Goal: Find specific page/section: Find specific page/section

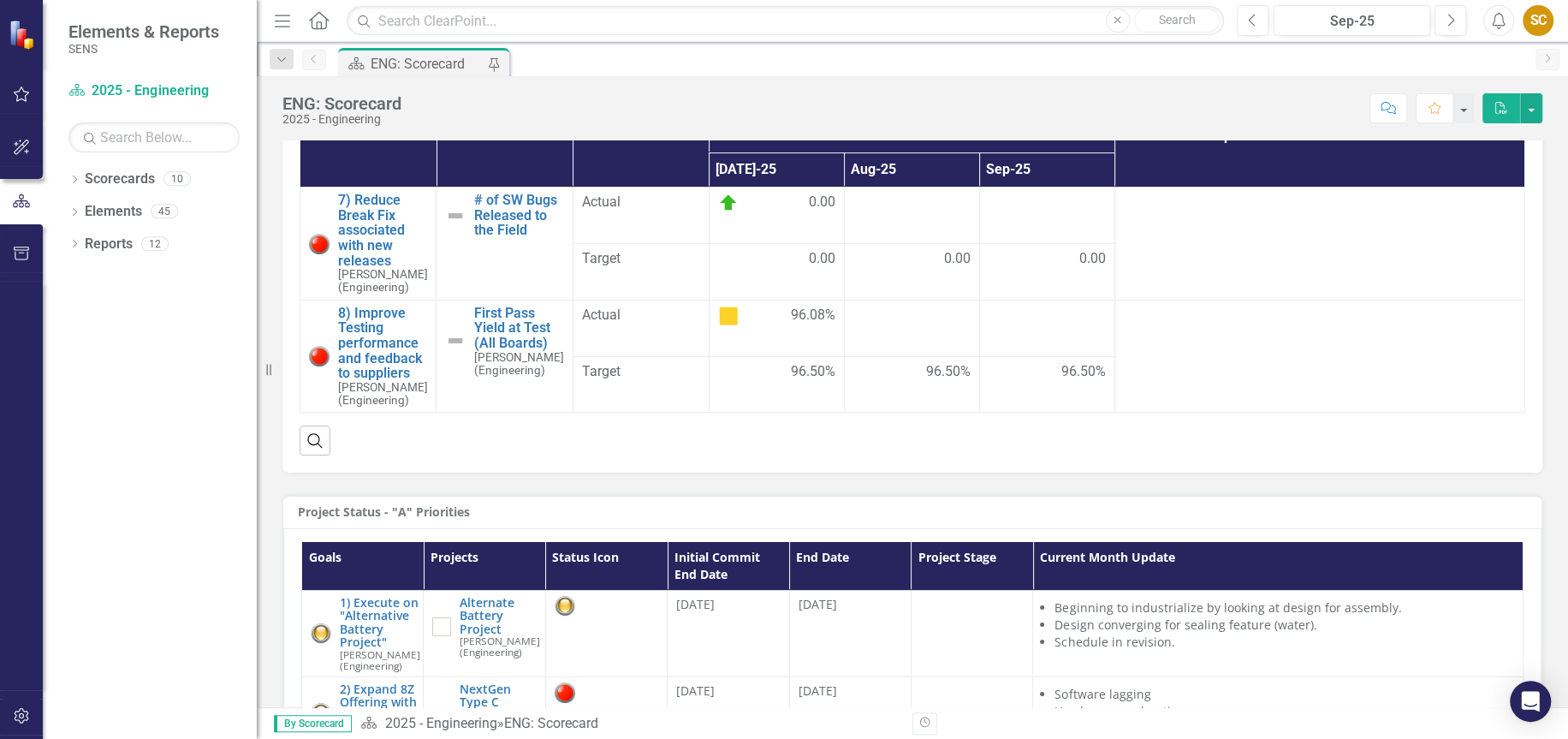
scroll to position [612, 0]
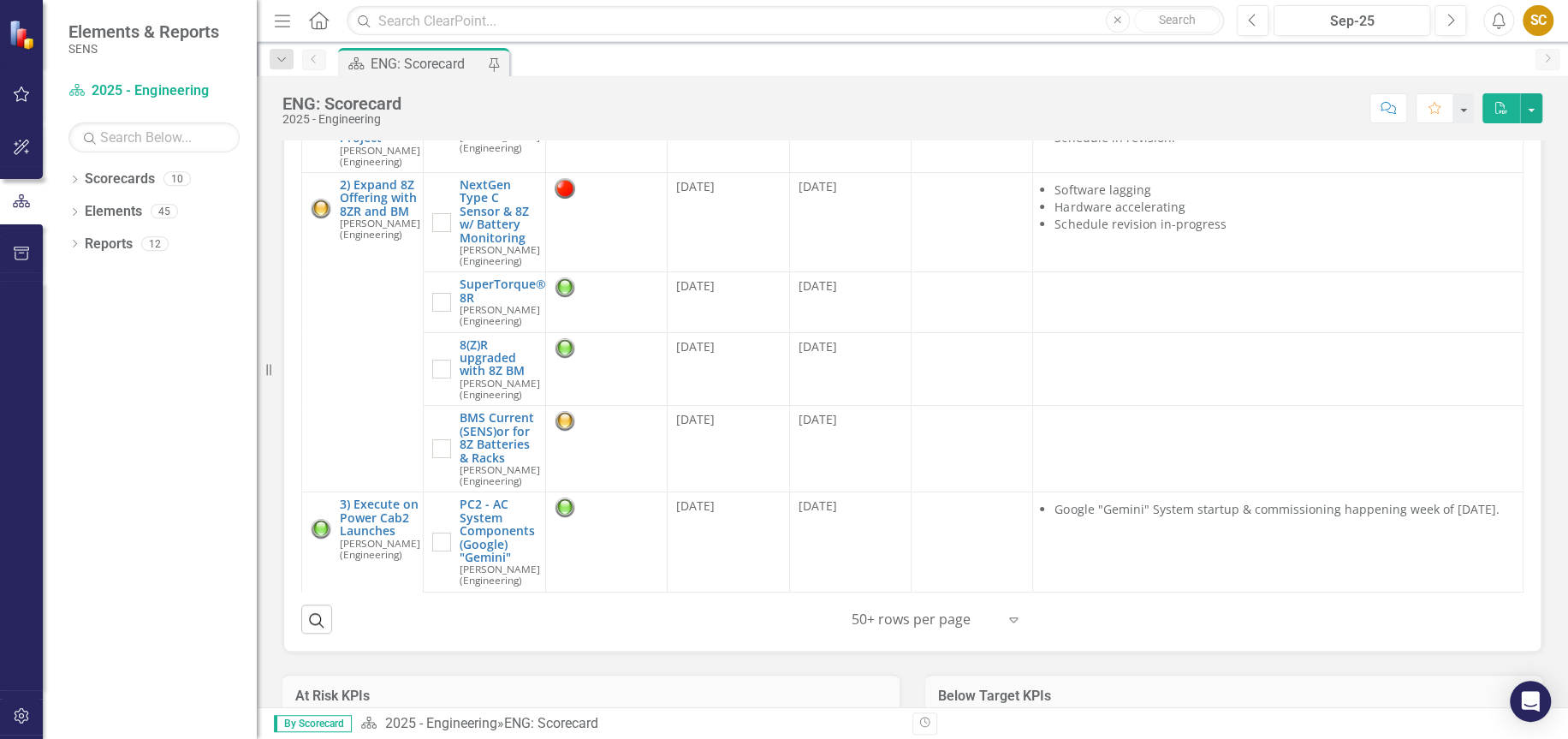
scroll to position [1019, 0]
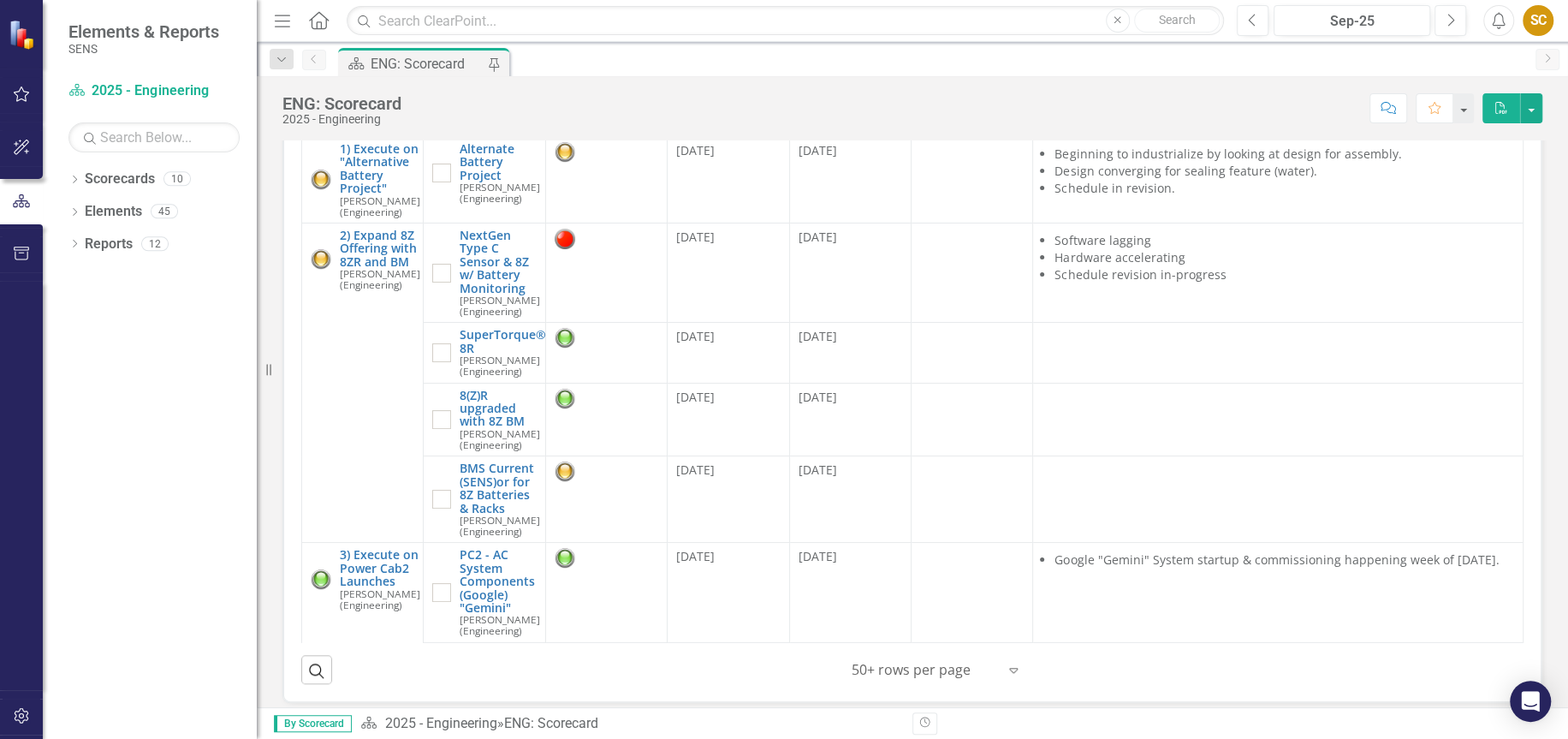
click at [278, 500] on div "Project Status - "A" Priorities Goals Projects Status Icon Initial Commit End D…" at bounding box center [912, 362] width 1285 height 685
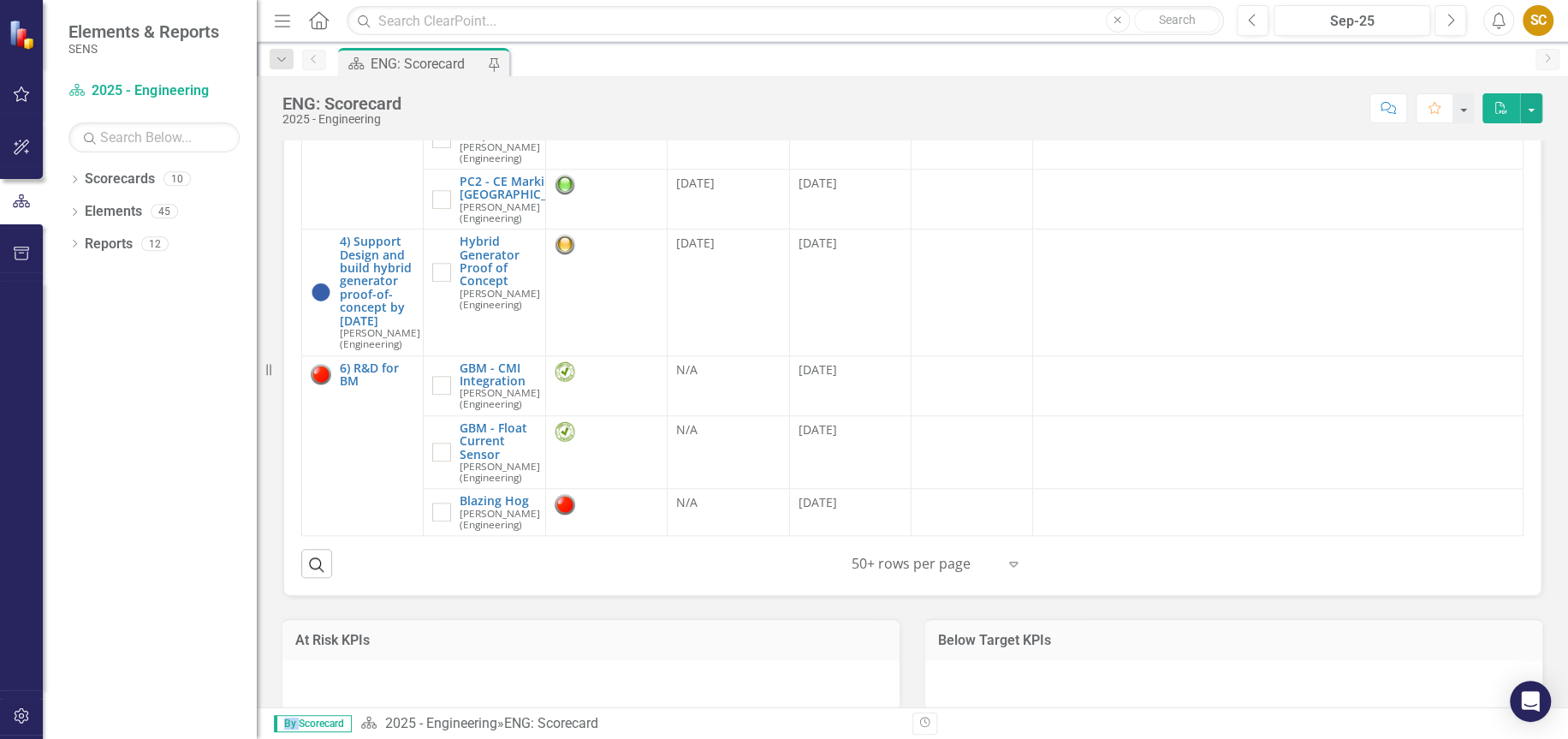
scroll to position [1155, 0]
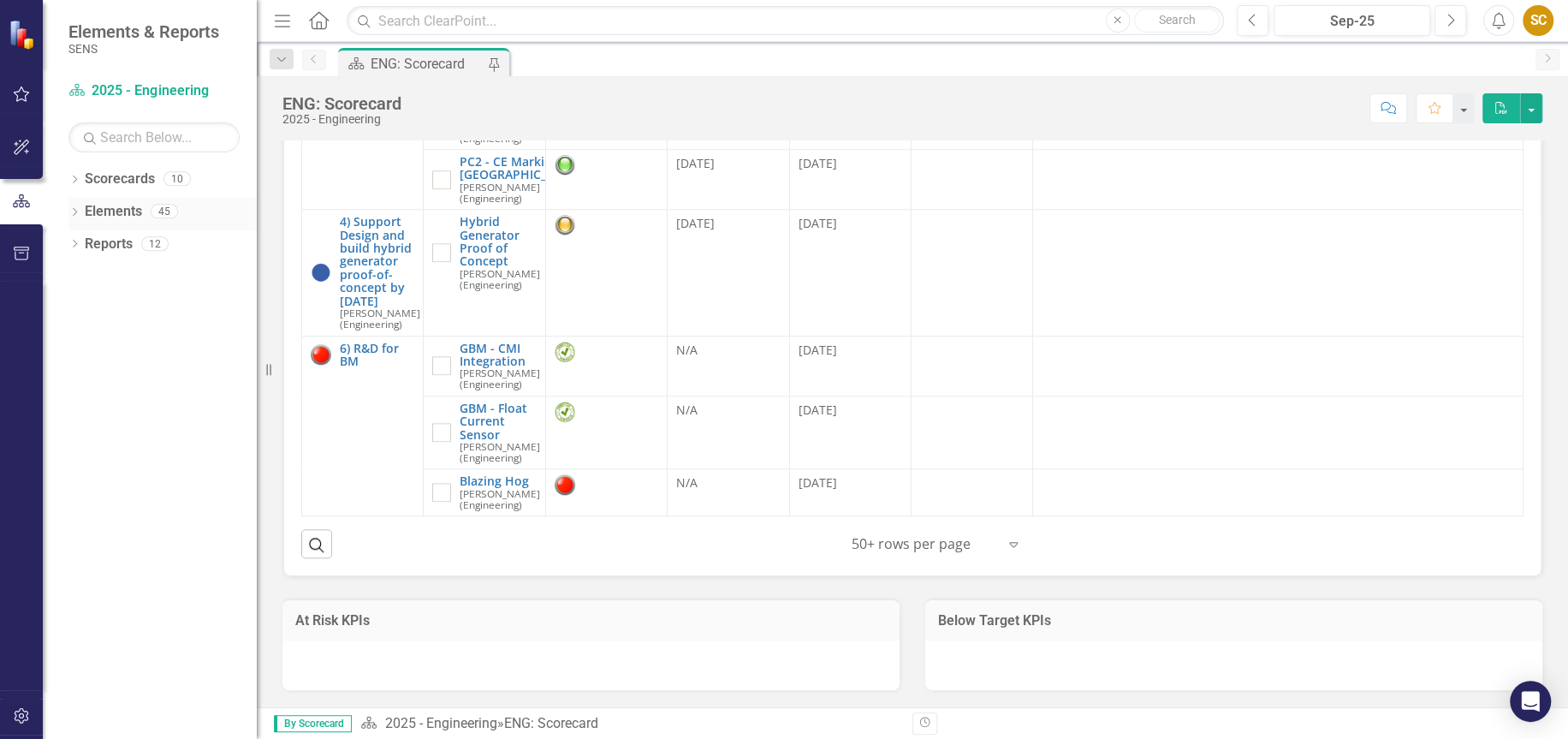
click at [72, 210] on icon "Dropdown" at bounding box center [74, 214] width 12 height 10
click at [72, 335] on div "Dropdown Reports 12" at bounding box center [162, 343] width 188 height 33
click at [71, 339] on icon "Dropdown" at bounding box center [74, 343] width 12 height 10
click at [161, 505] on link "Project Projects" at bounding box center [129, 498] width 73 height 19
click at [78, 498] on icon "Dropdown" at bounding box center [82, 499] width 12 height 10
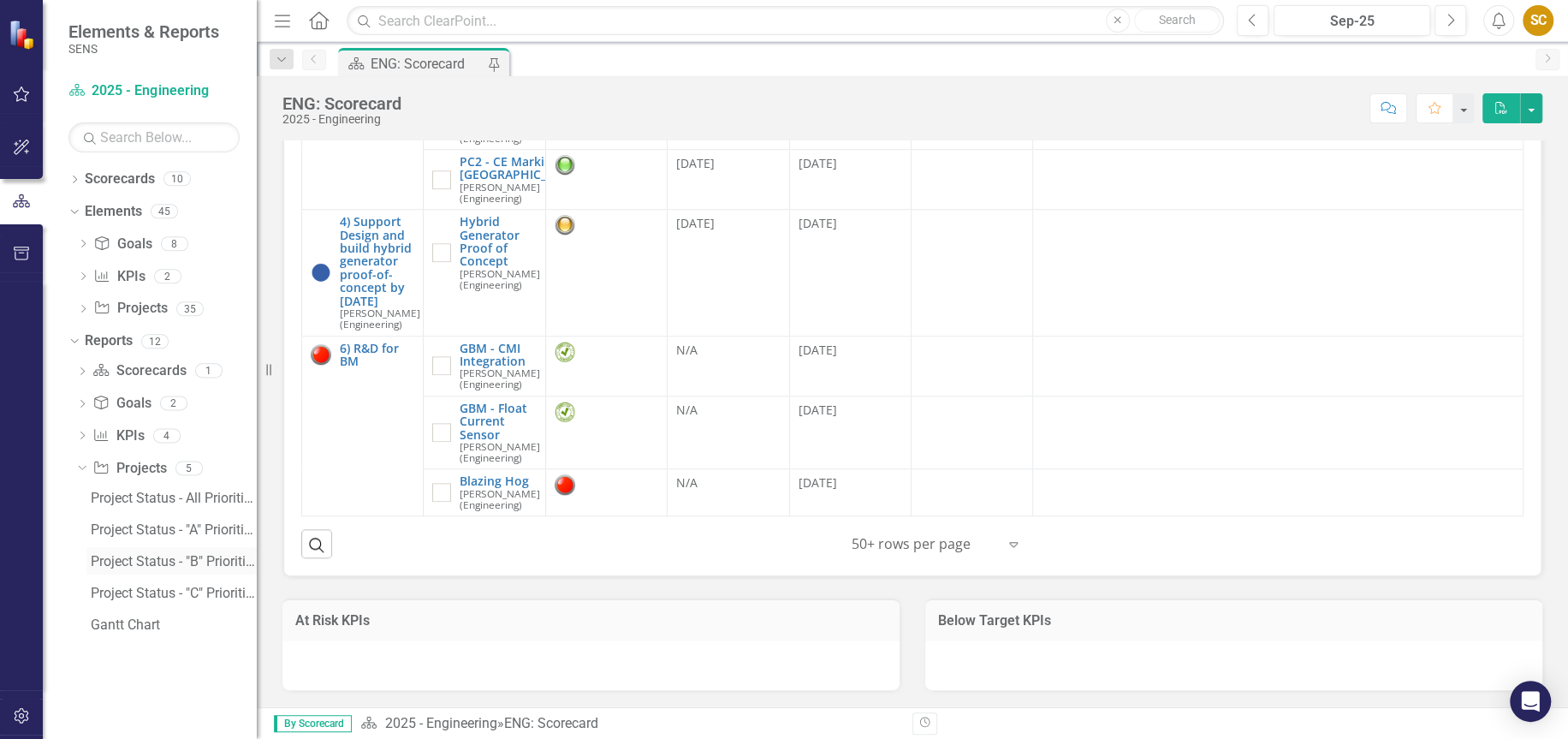
click at [204, 560] on div "Project Status - "B" Priorities" at bounding box center [174, 561] width 166 height 15
